Goal: Understand process/instructions: Learn how to perform a task or action

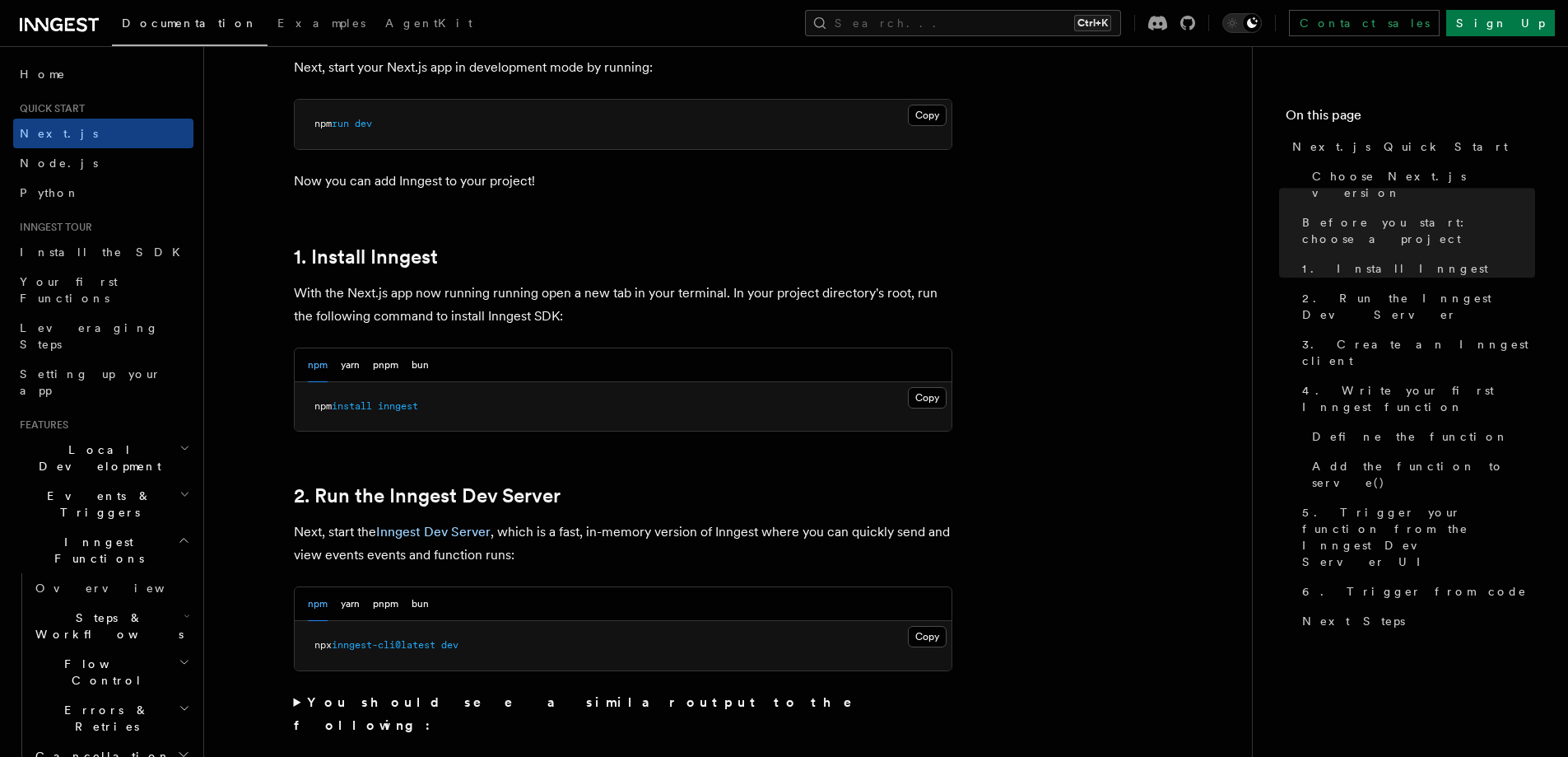
scroll to position [741, 0]
click at [930, 396] on button "Copy Copied" at bounding box center [927, 394] width 38 height 22
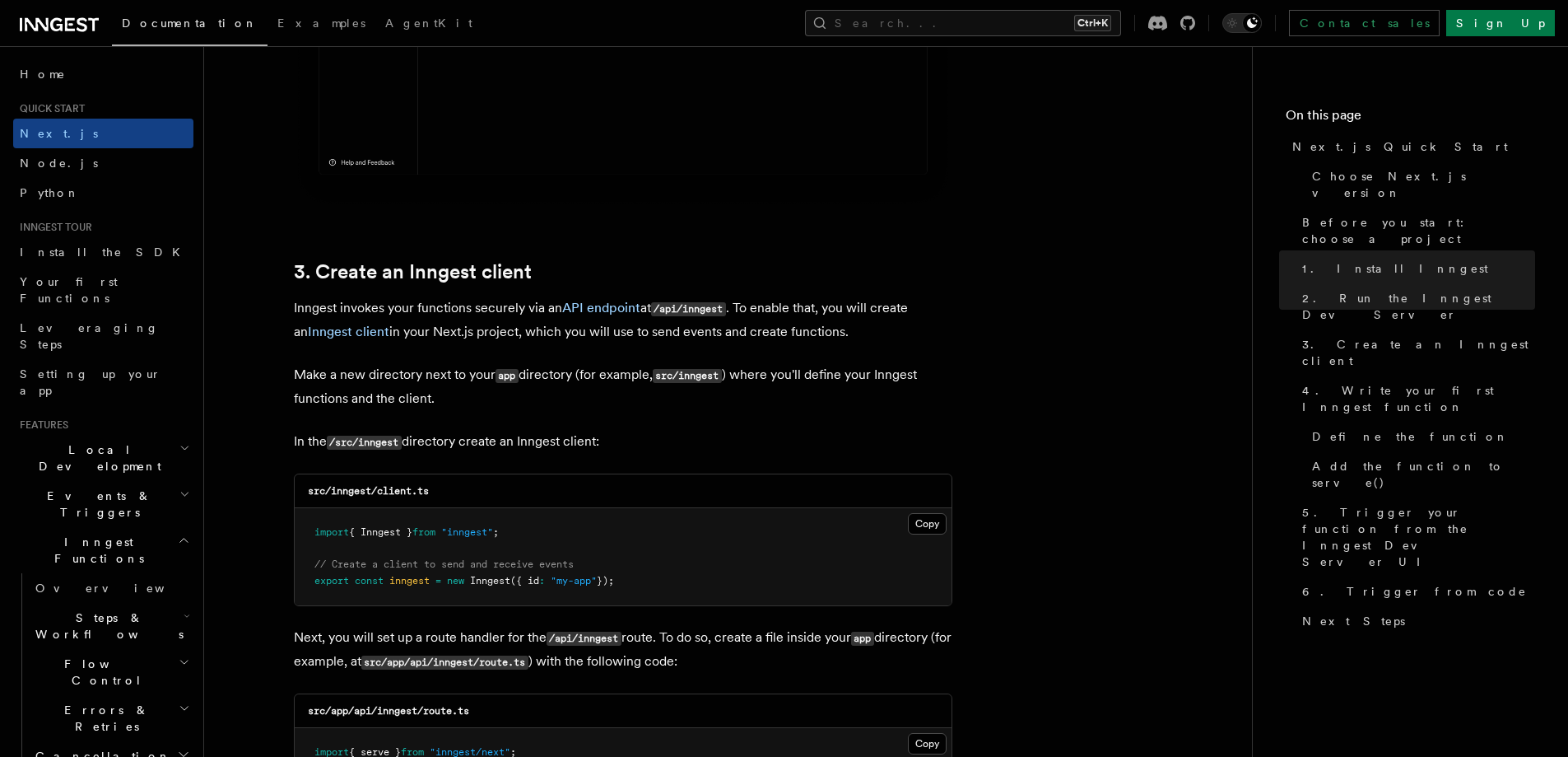
scroll to position [1811, 0]
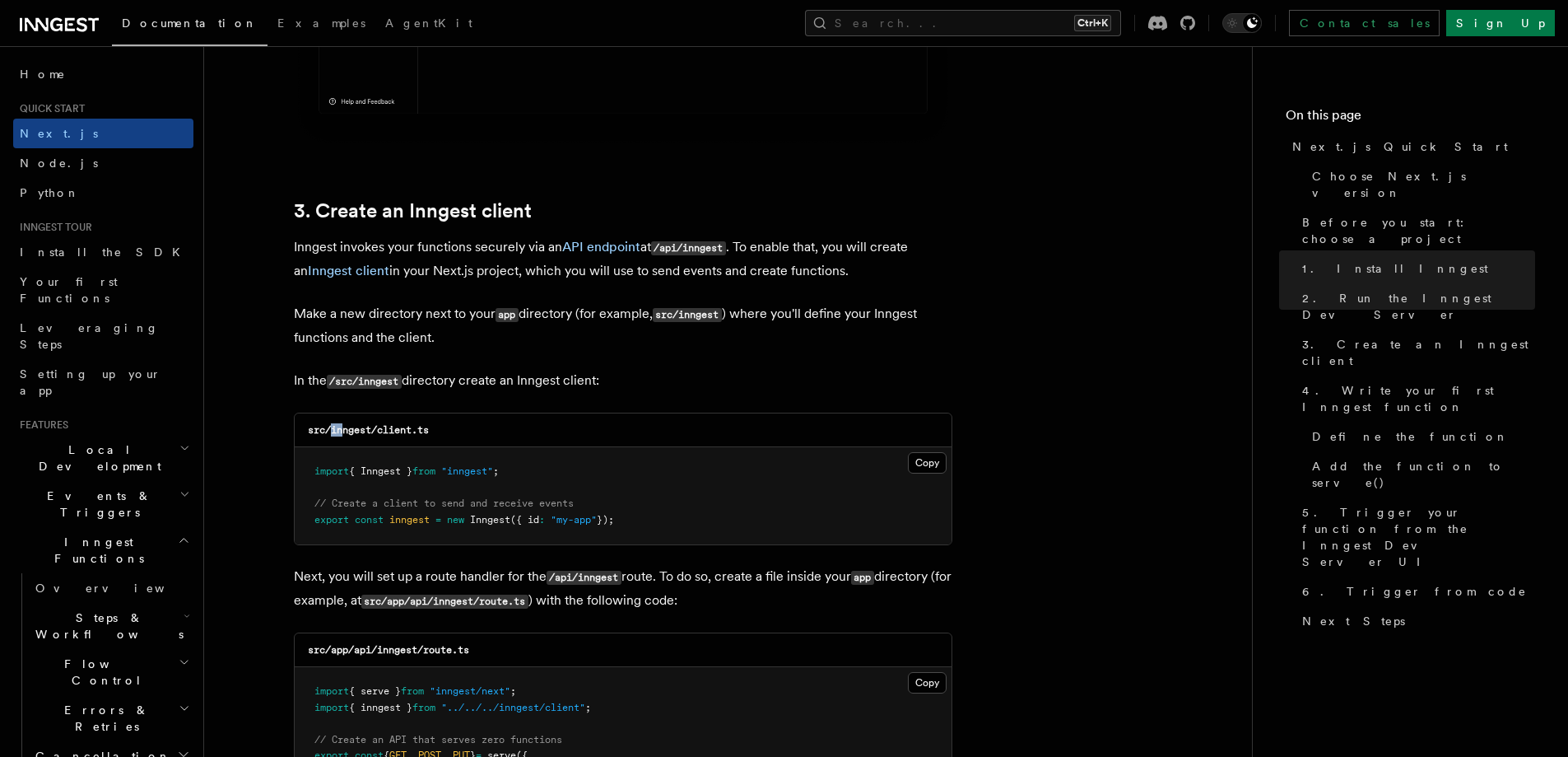
drag, startPoint x: 330, startPoint y: 434, endPoint x: 342, endPoint y: 436, distance: 12.2
click at [342, 436] on h3 "src/inngest/client.ts" at bounding box center [368, 429] width 121 height 13
drag, startPoint x: 377, startPoint y: 432, endPoint x: 446, endPoint y: 436, distance: 69.1
click at [446, 436] on div "src/inngest/client.ts" at bounding box center [623, 430] width 657 height 34
copy code "client.ts"
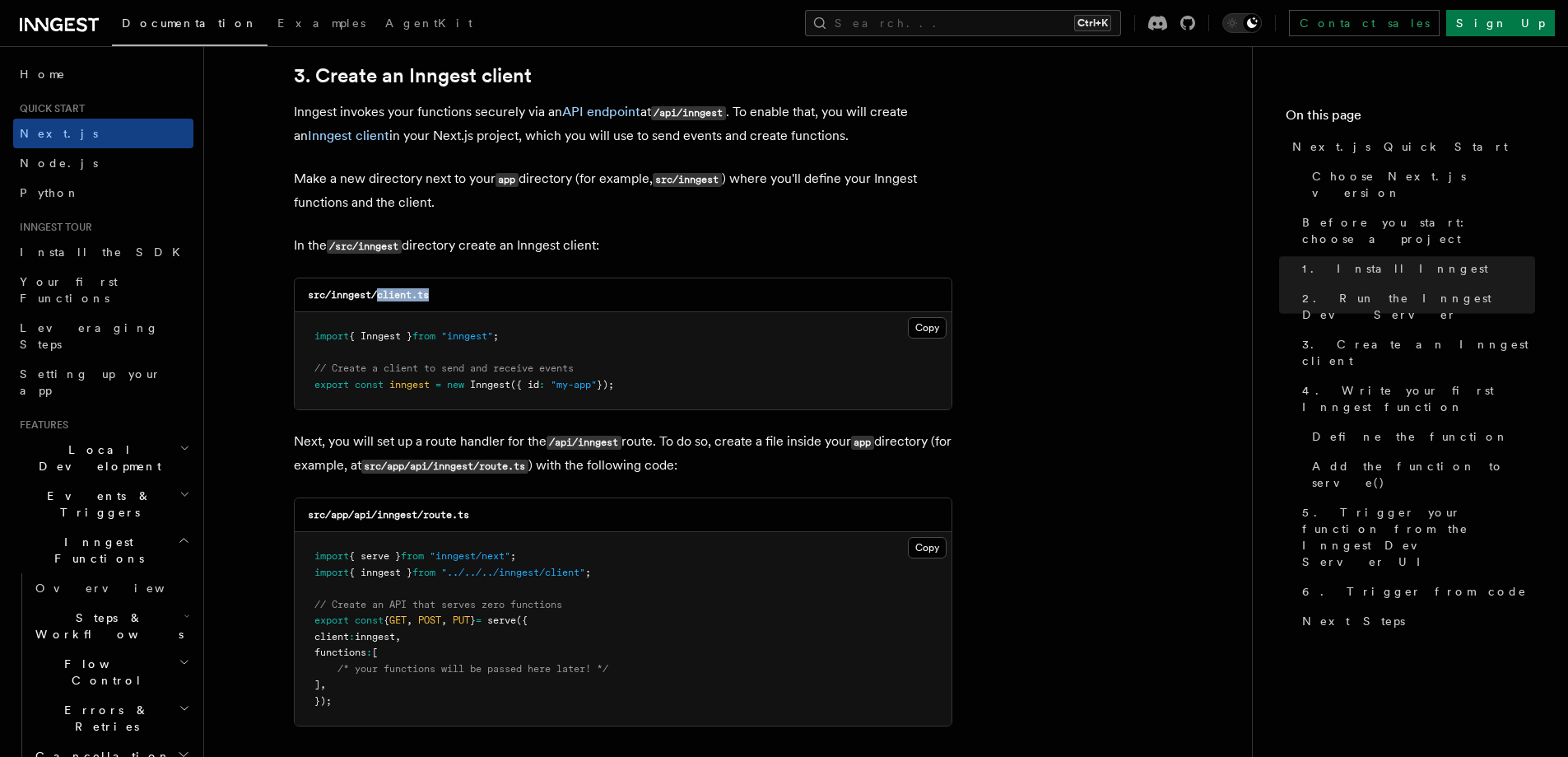
scroll to position [1976, 0]
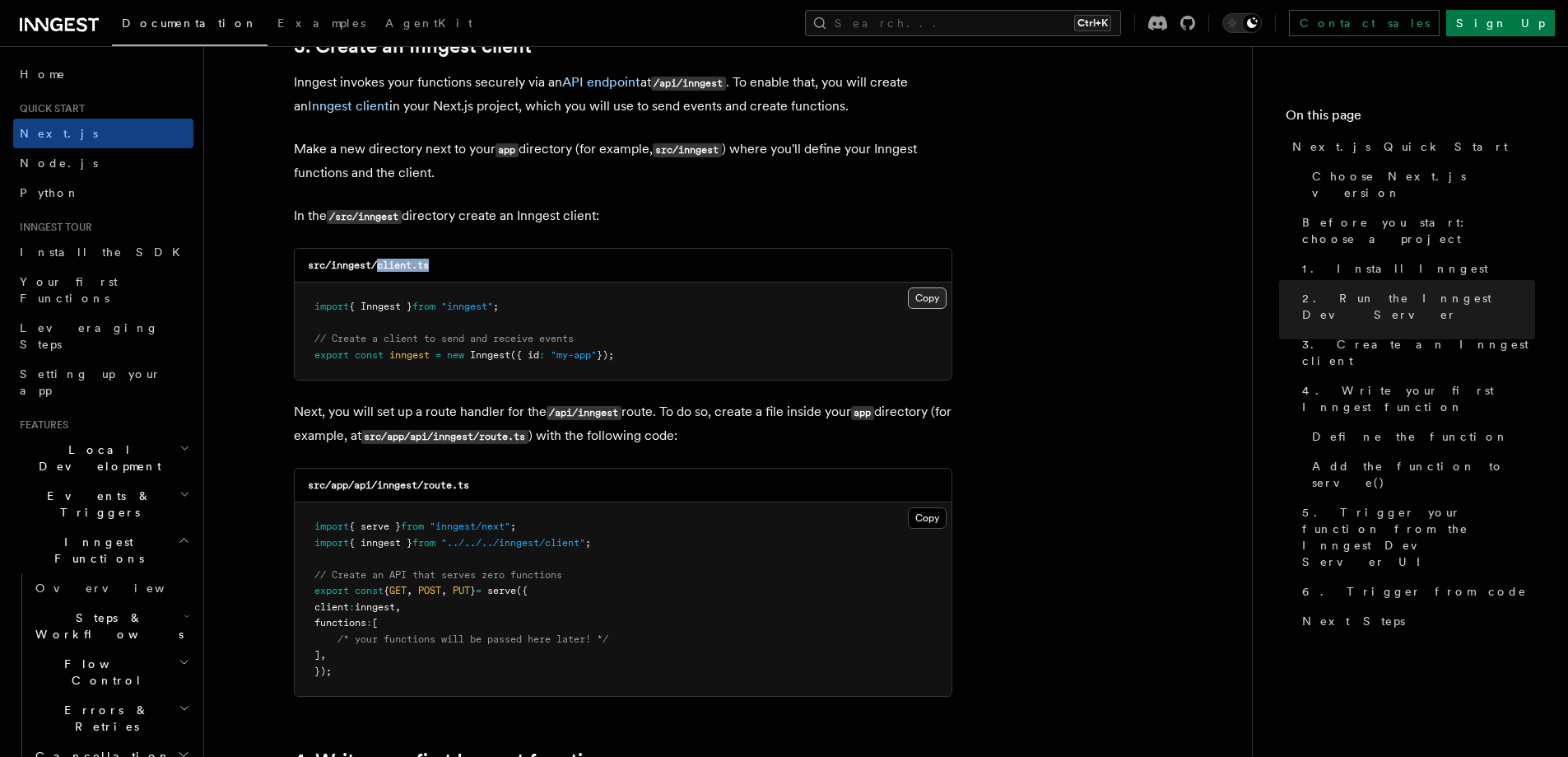
click at [925, 303] on button "Copy Copied" at bounding box center [927, 298] width 38 height 22
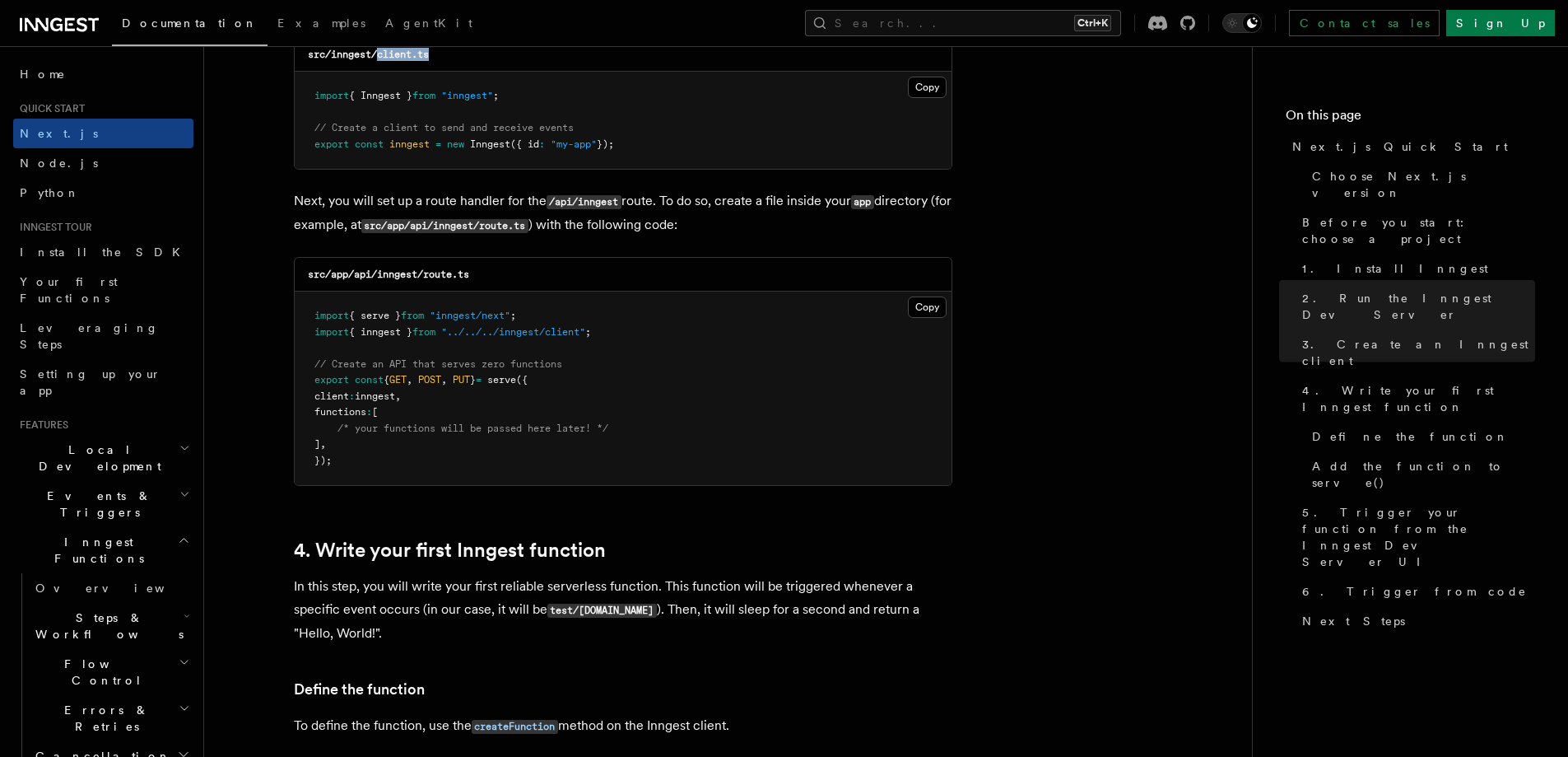
scroll to position [2224, 0]
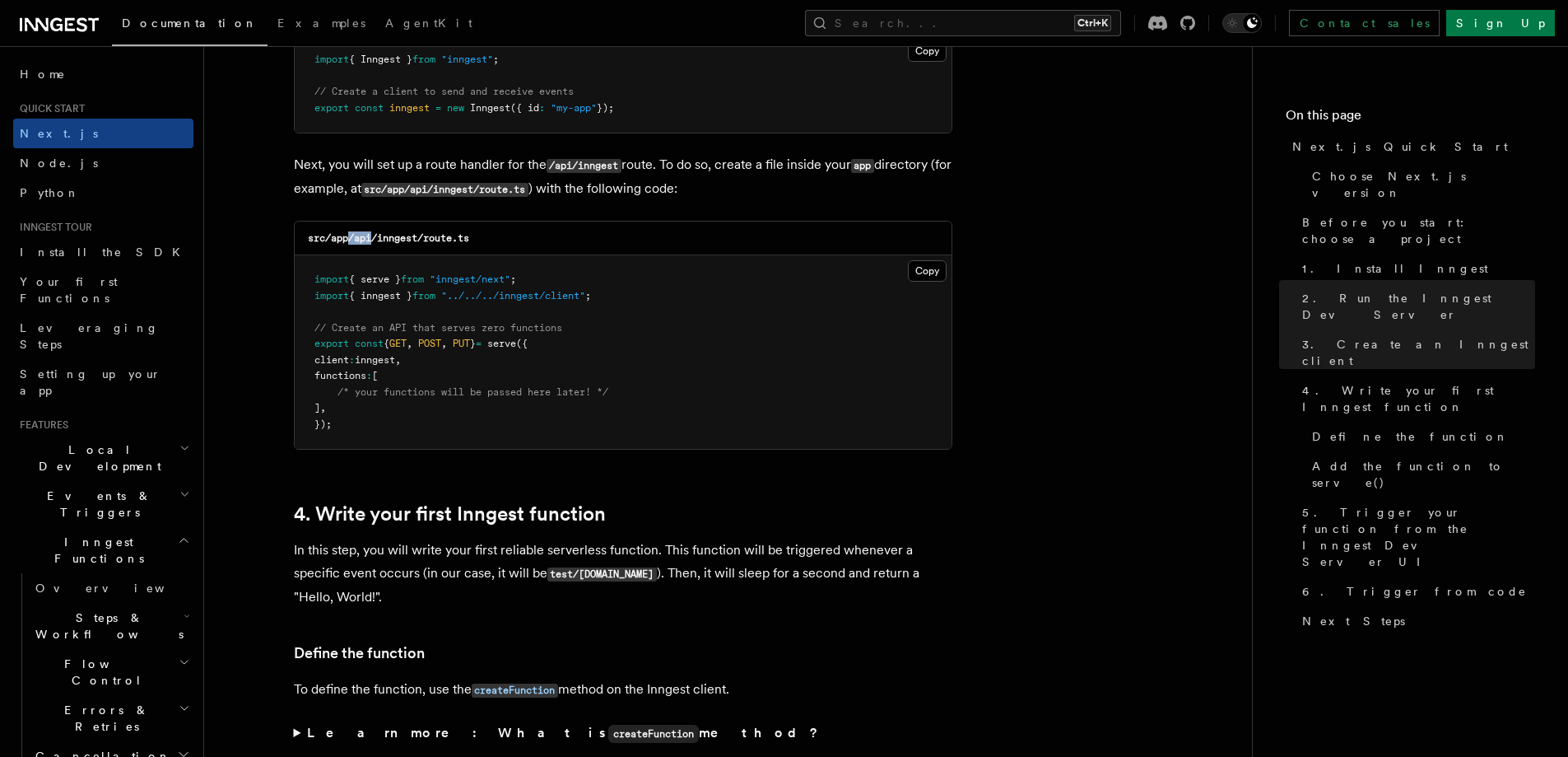
drag, startPoint x: 351, startPoint y: 236, endPoint x: 372, endPoint y: 243, distance: 22.1
click at [372, 243] on code "src/app/api/inngest/route.ts" at bounding box center [388, 237] width 161 height 11
click at [931, 270] on button "Copy Copied" at bounding box center [927, 270] width 38 height 22
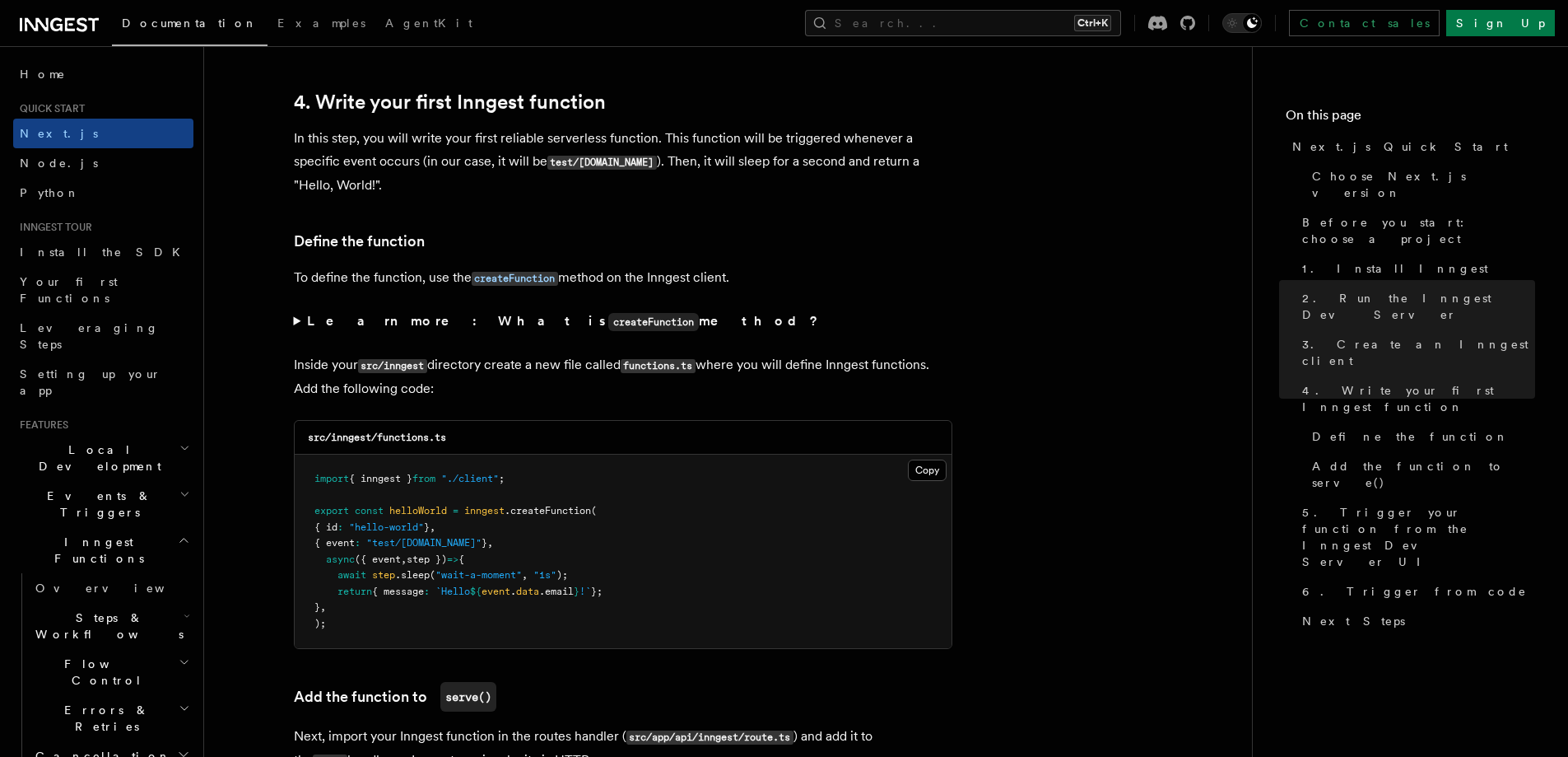
scroll to position [2718, 0]
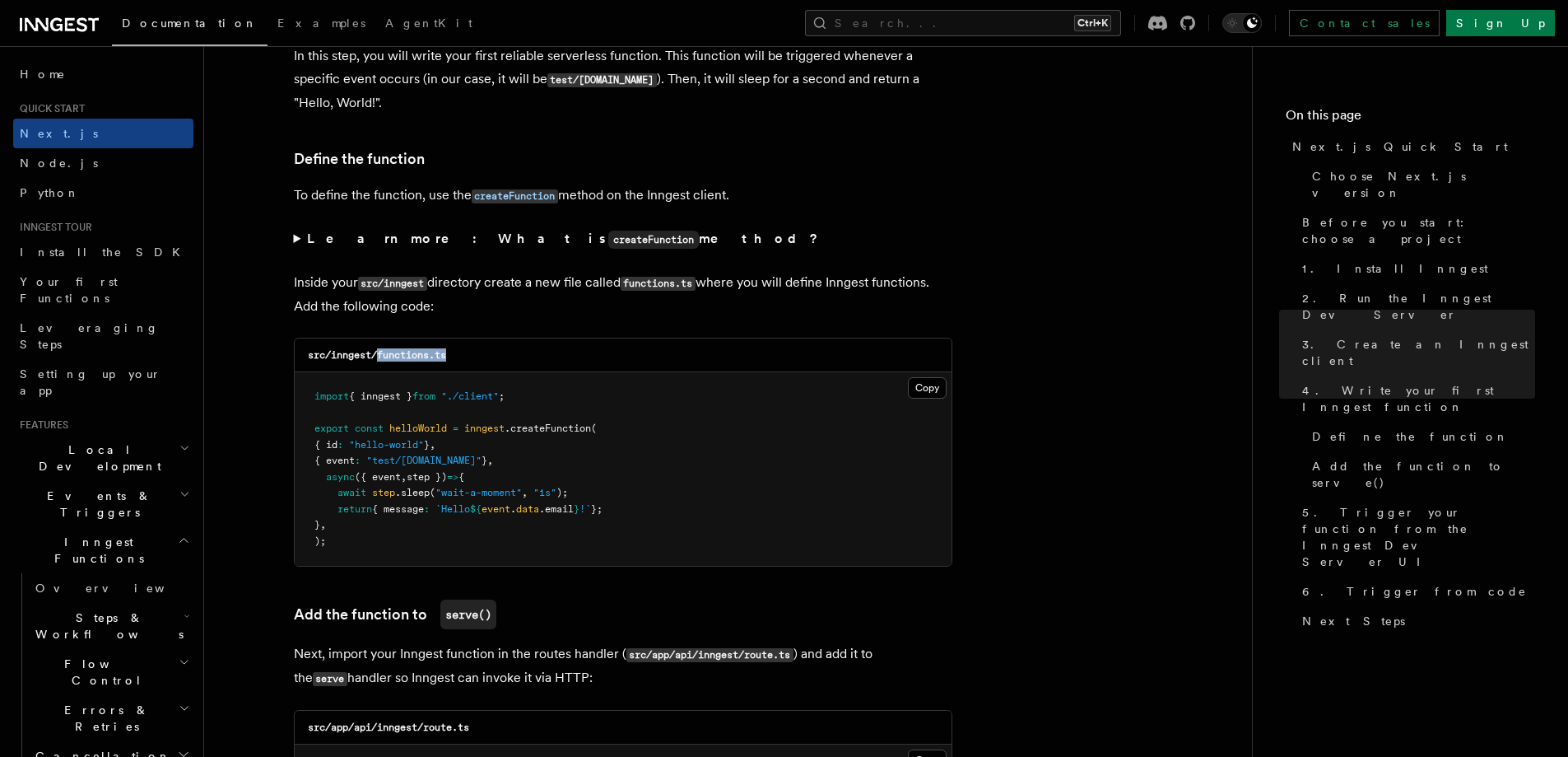
drag, startPoint x: 377, startPoint y: 357, endPoint x: 465, endPoint y: 355, distance: 88.0
click at [465, 355] on div "src/inngest/functions.ts" at bounding box center [623, 355] width 657 height 34
copy code "functions.ts"
click at [936, 382] on button "Copy Copied" at bounding box center [927, 387] width 38 height 22
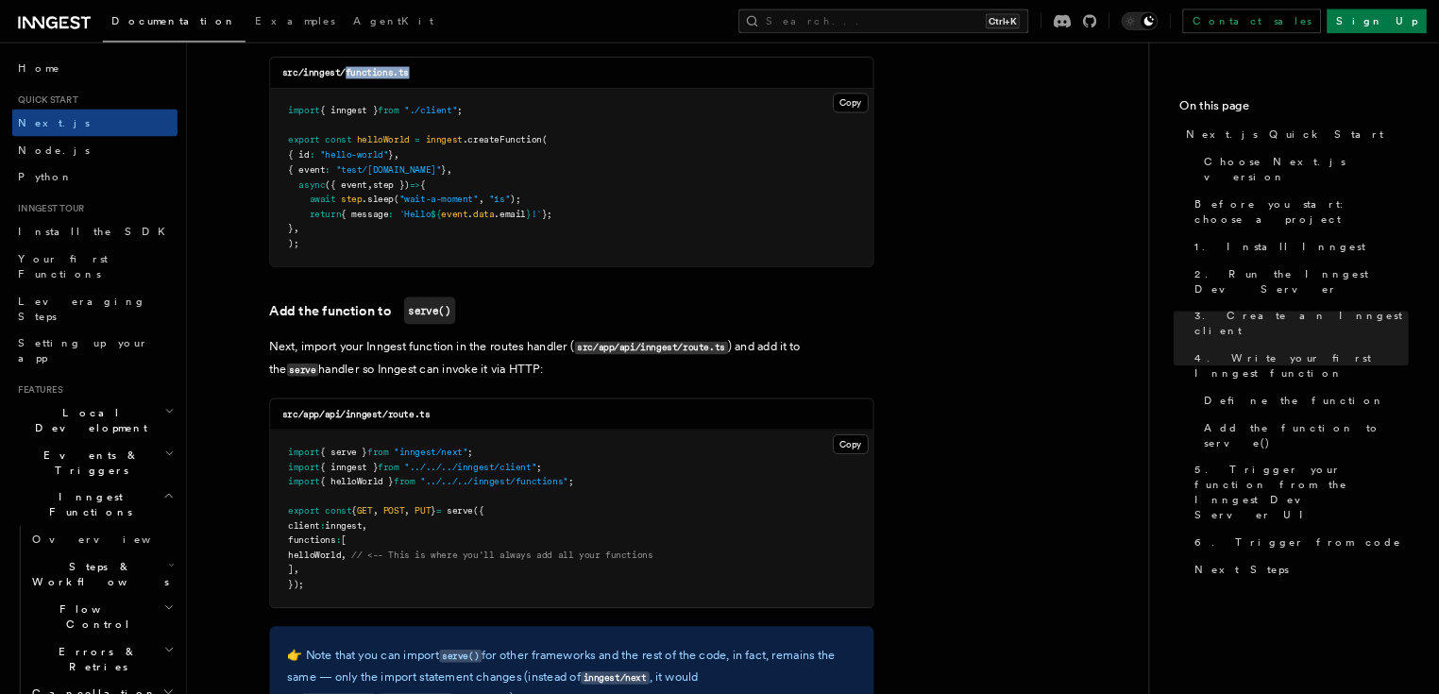
scroll to position [3400, 0]
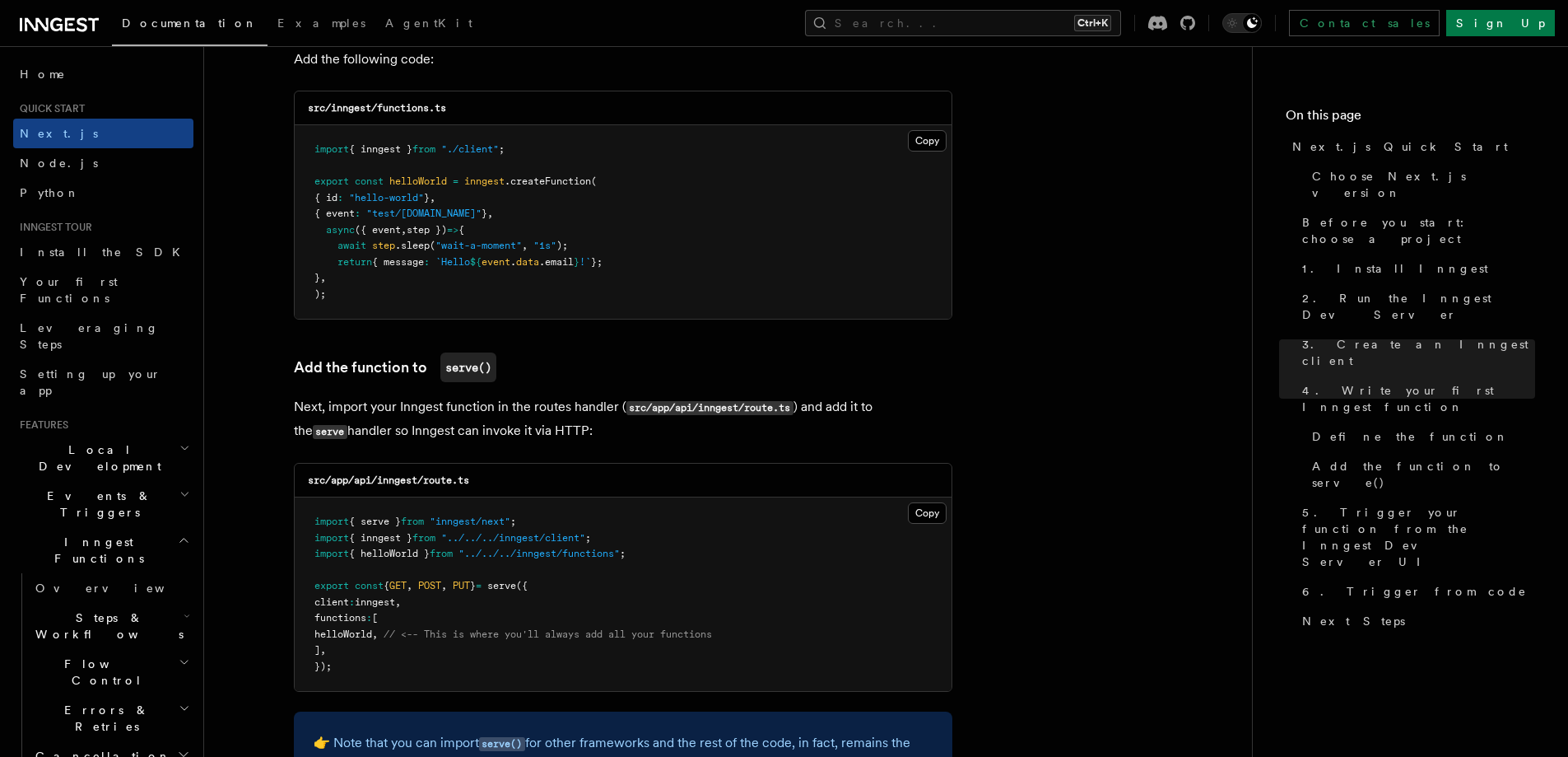
click at [784, 251] on pre "import { inngest } from "./client" ; export const helloWorld = inngest .createF…" at bounding box center [623, 222] width 657 height 194
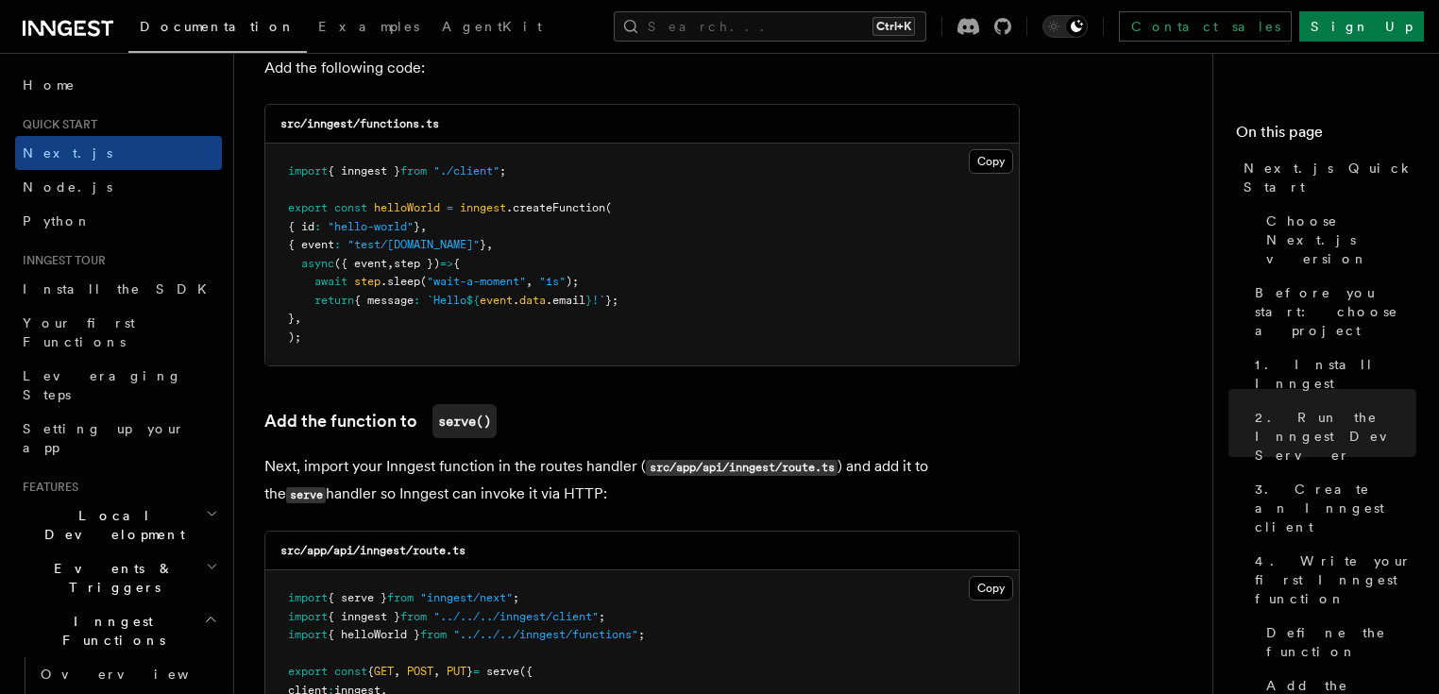
click at [785, 296] on pre "import { inngest } from "./client" ; export const helloWorld = inngest .createF…" at bounding box center [642, 255] width 754 height 222
click at [1001, 163] on button "Copy Copied" at bounding box center [991, 161] width 44 height 25
click at [911, 178] on pre "import { inngest } from "./client" ; export const helloWorld = inngest .createF…" at bounding box center [642, 255] width 754 height 222
click at [987, 164] on button "Copy Copied" at bounding box center [991, 161] width 44 height 25
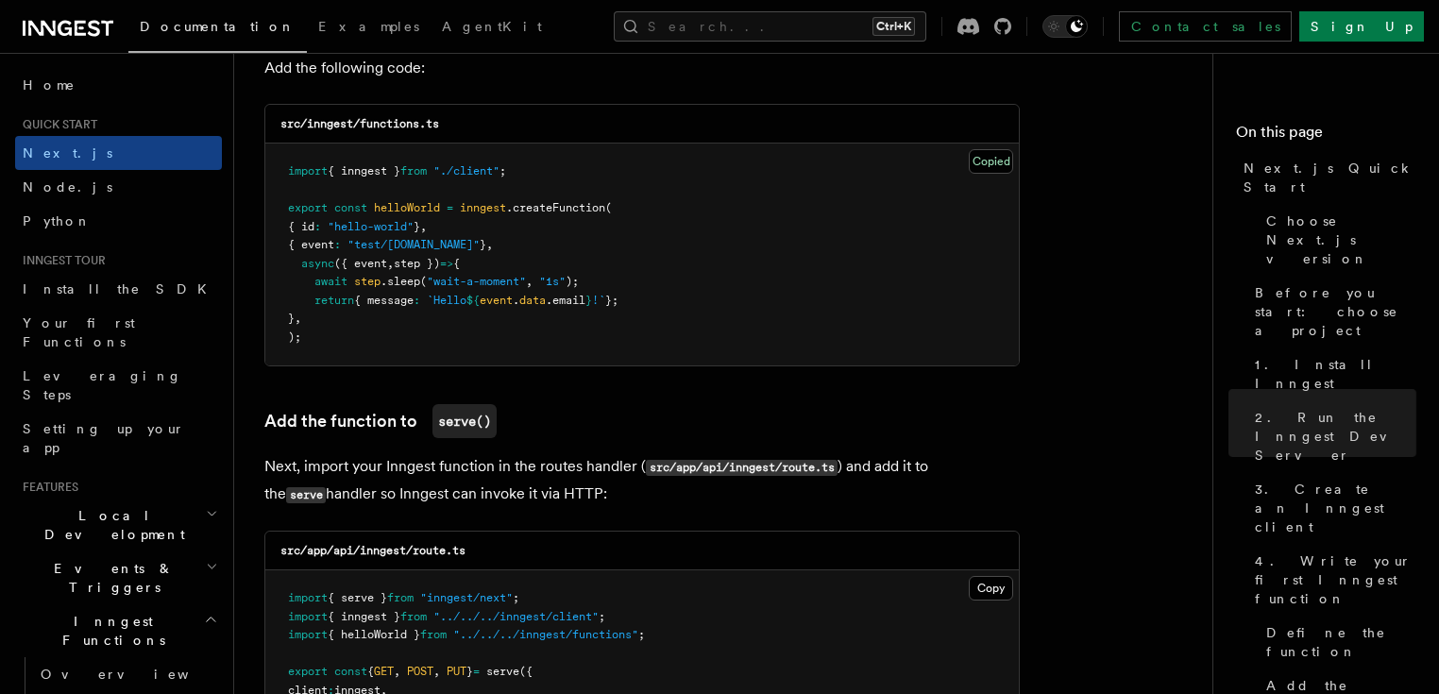
click at [888, 189] on pre "import { inngest } from "./client" ; export const helloWorld = inngest .createF…" at bounding box center [642, 255] width 754 height 222
click at [1001, 164] on button "Copy Copied" at bounding box center [991, 161] width 44 height 25
click at [940, 194] on pre "import { inngest } from "./client" ; export const helloWorld = inngest .createF…" at bounding box center [642, 255] width 754 height 222
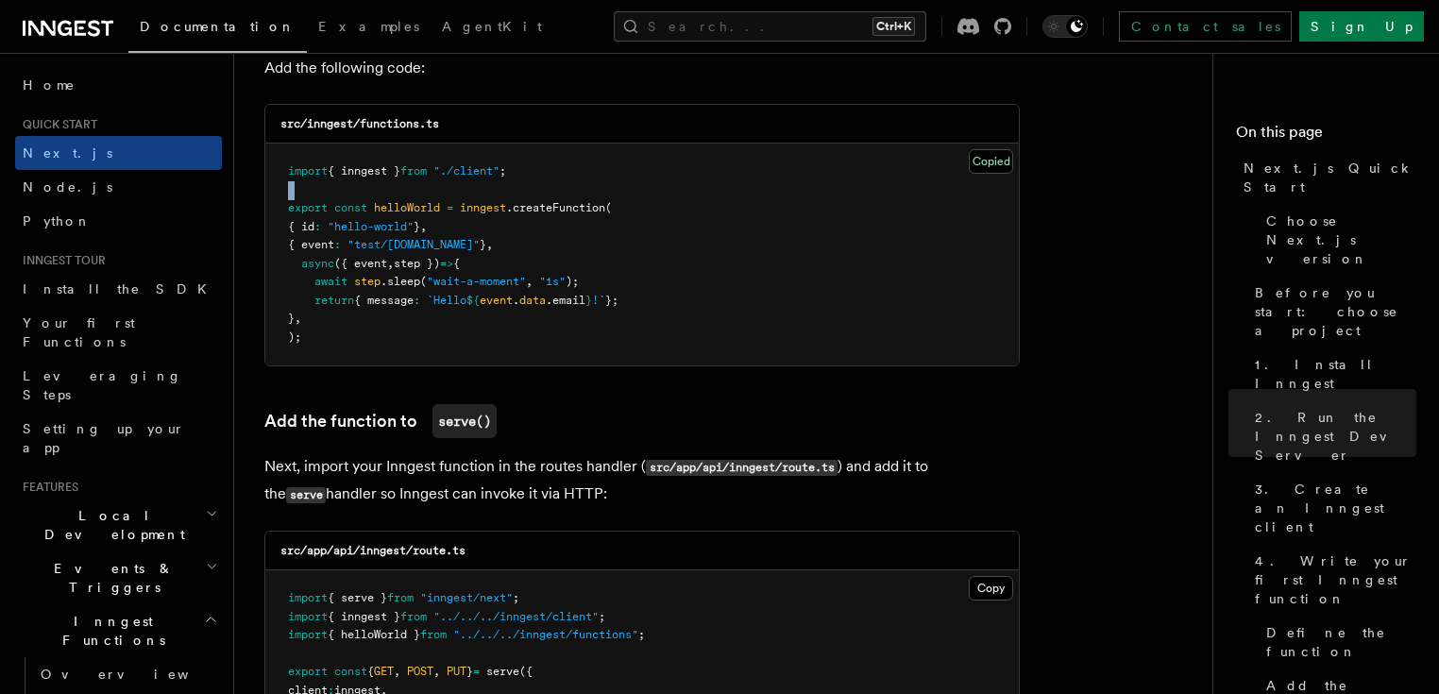
click at [940, 194] on pre "import { inngest } from "./client" ; export const helloWorld = inngest .createF…" at bounding box center [642, 255] width 754 height 222
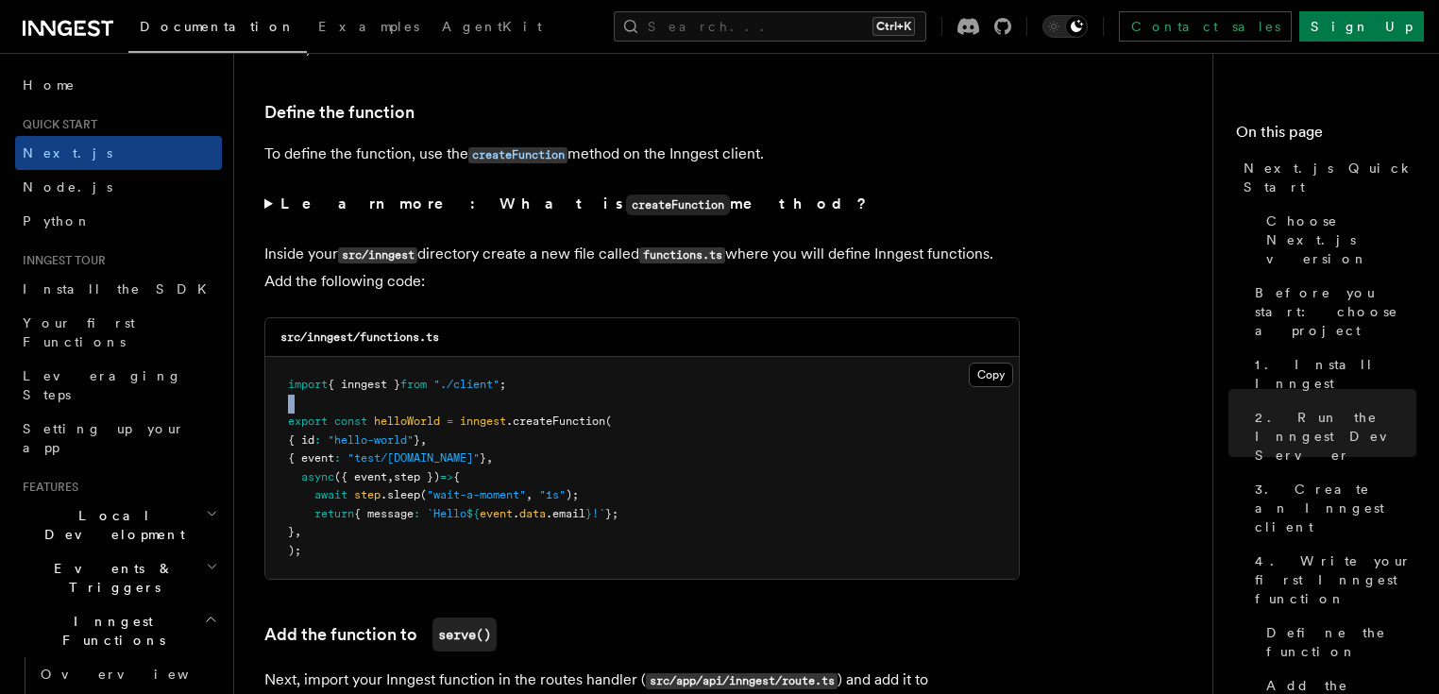
scroll to position [3173, 0]
